Goal: Find specific page/section: Find specific page/section

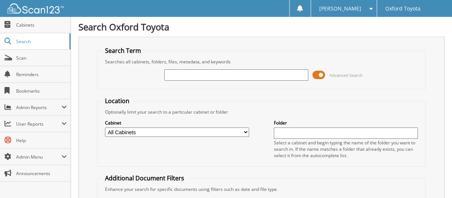
click at [189, 75] on input "text" at bounding box center [236, 74] width 144 height 11
type input "6085481"
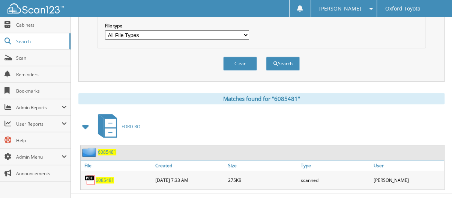
scroll to position [259, 0]
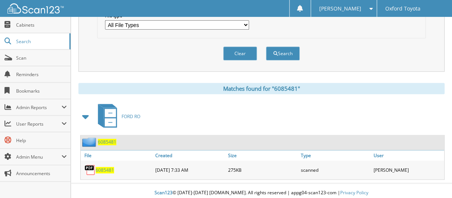
click at [104, 139] on span "6085481" at bounding box center [107, 142] width 18 height 6
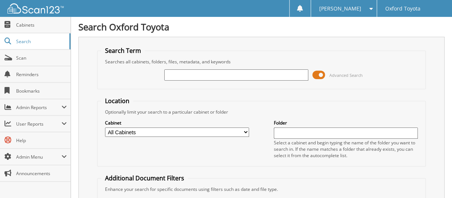
click at [194, 75] on input "text" at bounding box center [236, 74] width 144 height 11
type input "26068547"
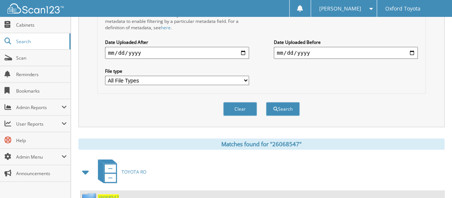
scroll to position [259, 0]
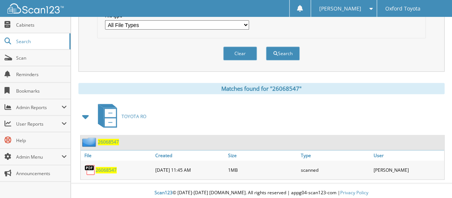
click at [105, 167] on span "26068547" at bounding box center [106, 170] width 21 height 6
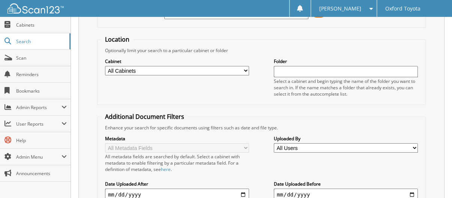
scroll to position [0, 0]
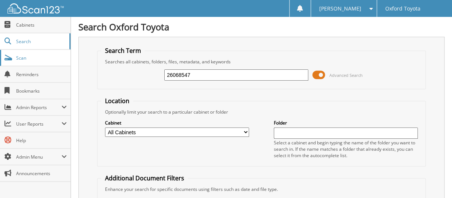
drag, startPoint x: 193, startPoint y: 76, endPoint x: 3, endPoint y: 62, distance: 190.6
type input "6085481"
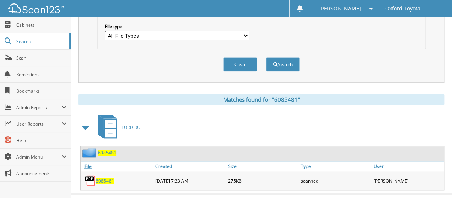
scroll to position [259, 0]
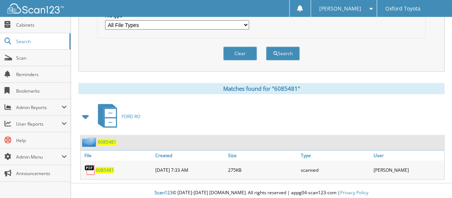
click at [109, 167] on span "6085481" at bounding box center [105, 170] width 18 height 6
